Goal: Transaction & Acquisition: Purchase product/service

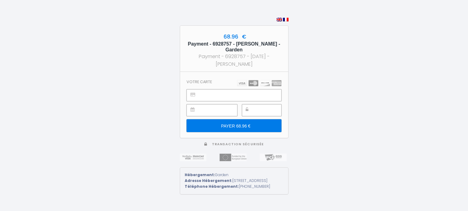
click at [248, 124] on input "PAYER 68.96 €" at bounding box center [234, 126] width 95 height 13
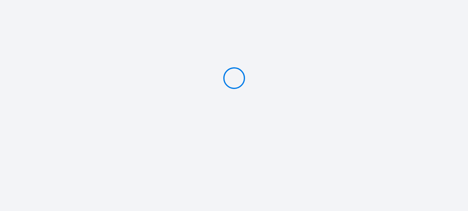
type input "PAYER 68.96 €"
click at [239, 19] on div at bounding box center [234, 78] width 468 height 156
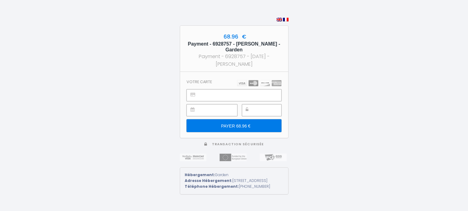
click at [225, 113] on div at bounding box center [212, 111] width 51 height 12
click at [247, 120] on input "PAYER 68.96 €" at bounding box center [234, 126] width 95 height 13
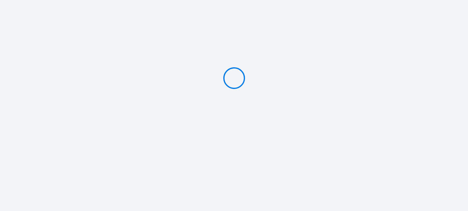
type input "PAYER 68.96 €"
